Goal: Transaction & Acquisition: Purchase product/service

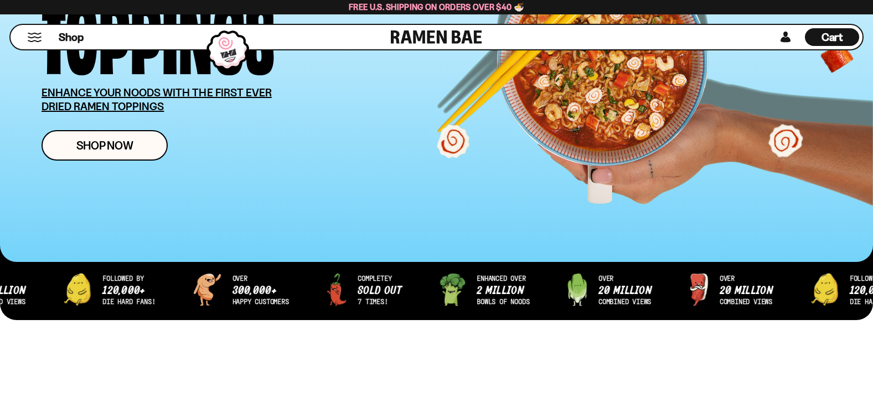
scroll to position [222, 0]
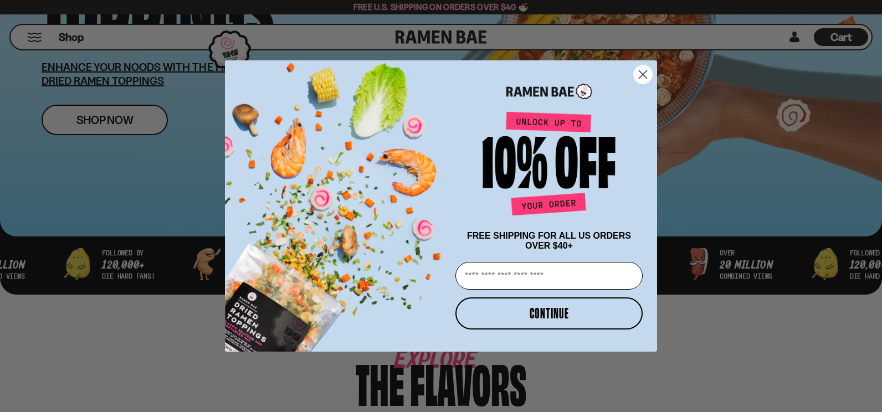
click at [645, 68] on circle "Close dialog" at bounding box center [643, 74] width 18 height 18
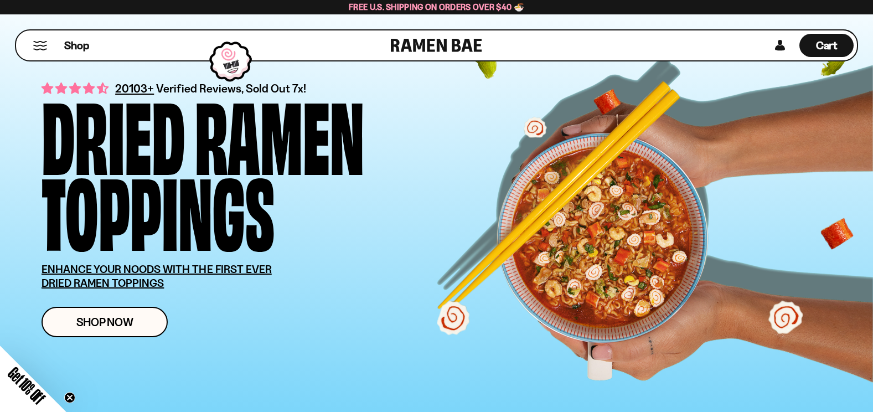
scroll to position [0, 0]
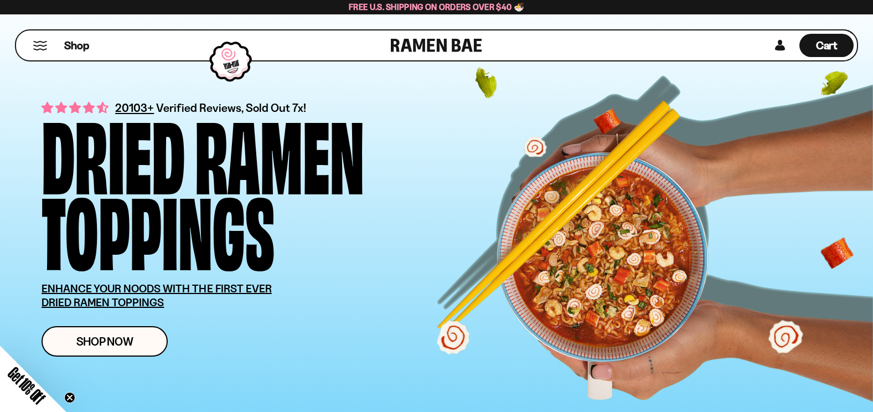
click at [37, 44] on button "Mobile Menu Trigger" at bounding box center [40, 45] width 15 height 9
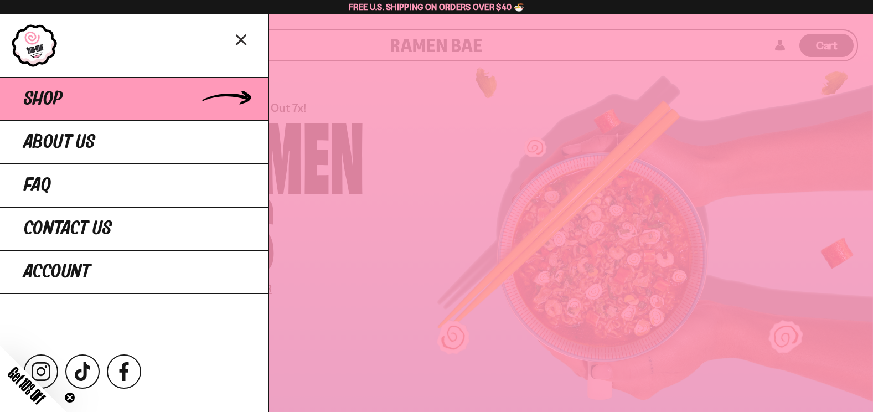
click at [54, 91] on span "Shop" at bounding box center [43, 99] width 39 height 20
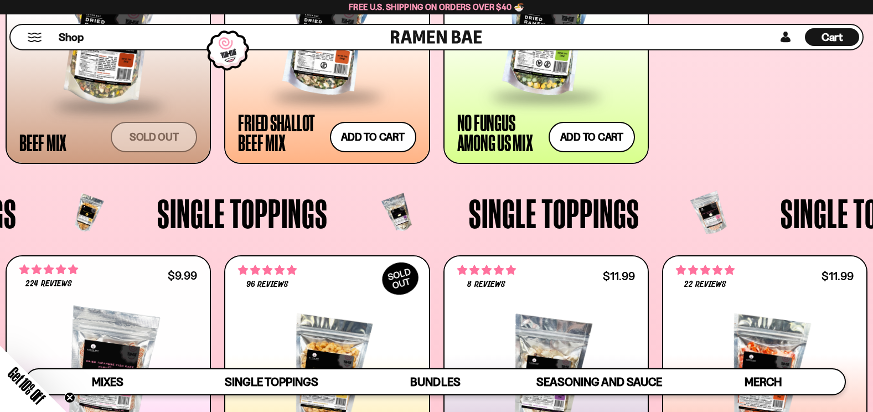
scroll to position [831, 0]
